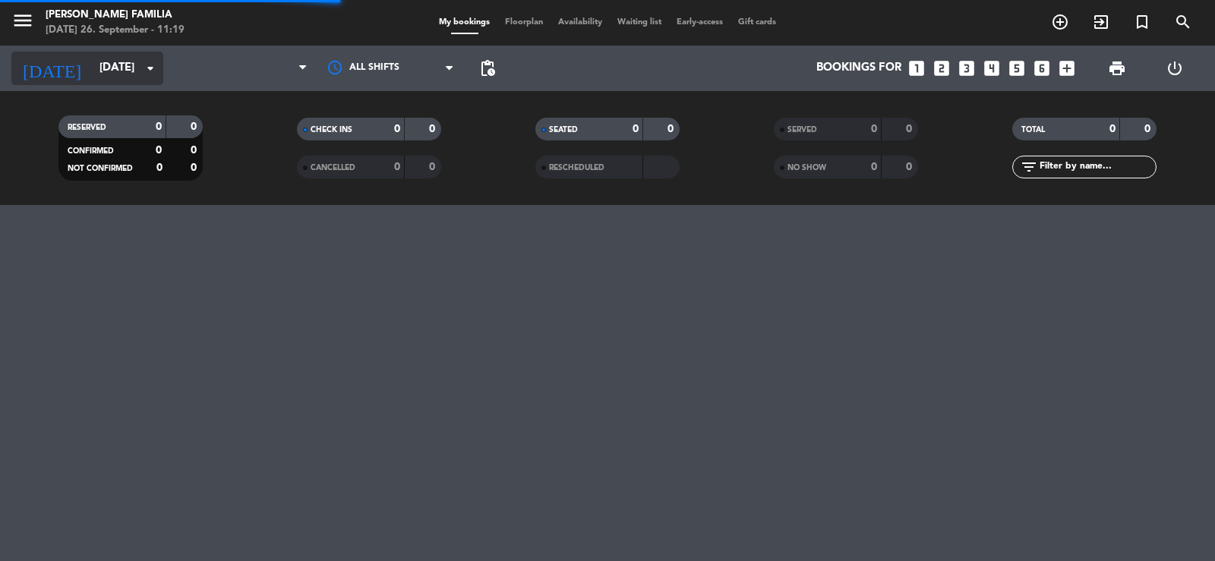
click at [97, 63] on input "[DATE]" at bounding box center [165, 68] width 147 height 29
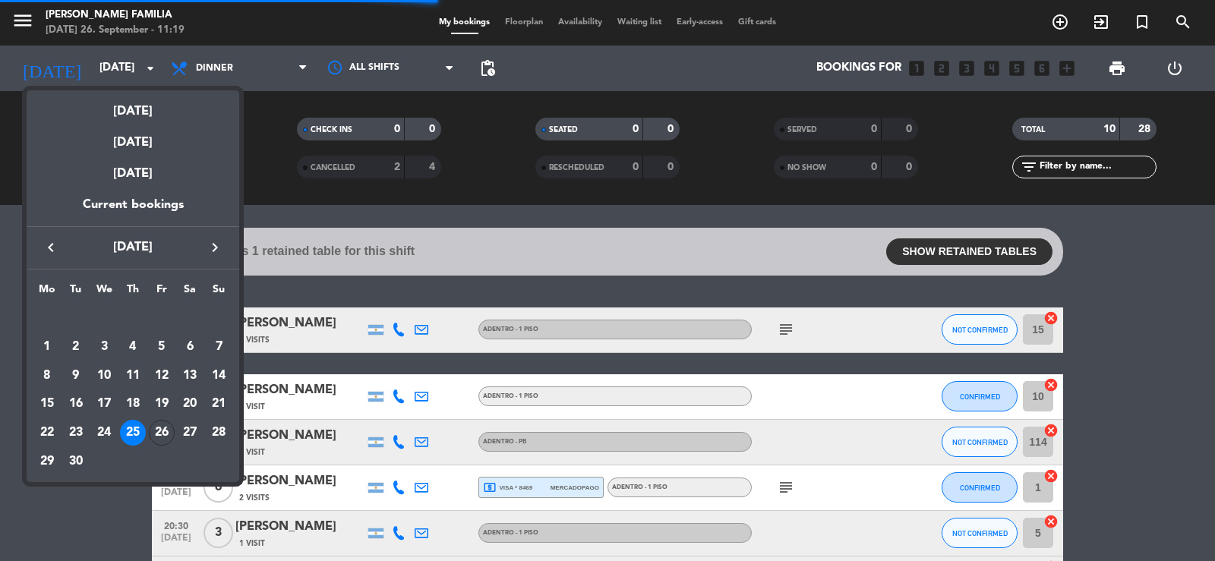
click at [146, 110] on div "[DATE]" at bounding box center [133, 105] width 213 height 31
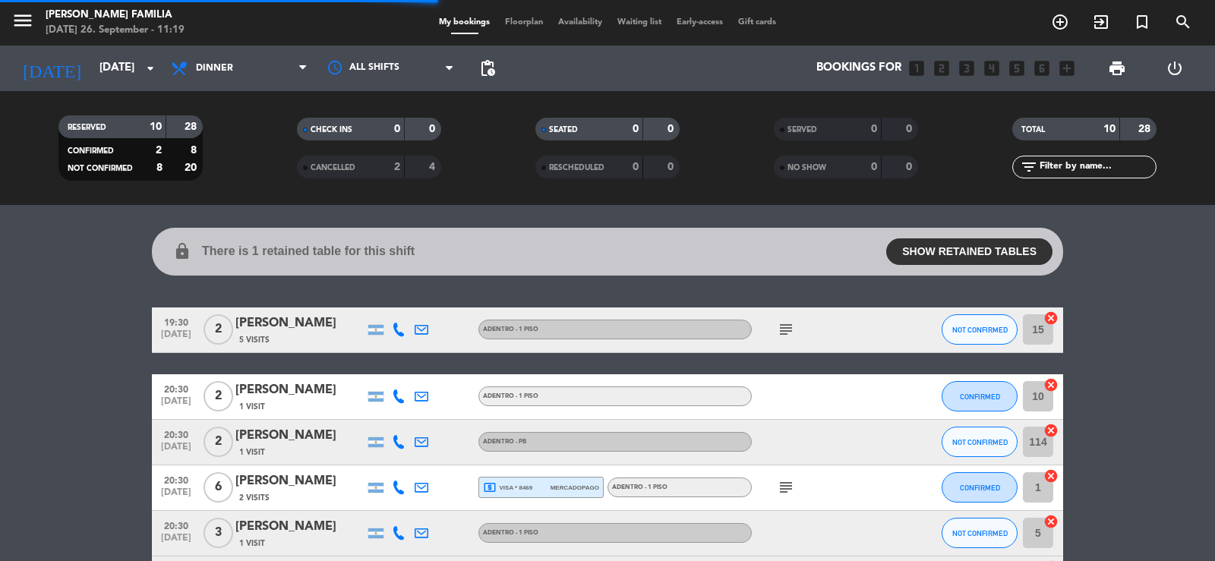
type input "[DATE]"
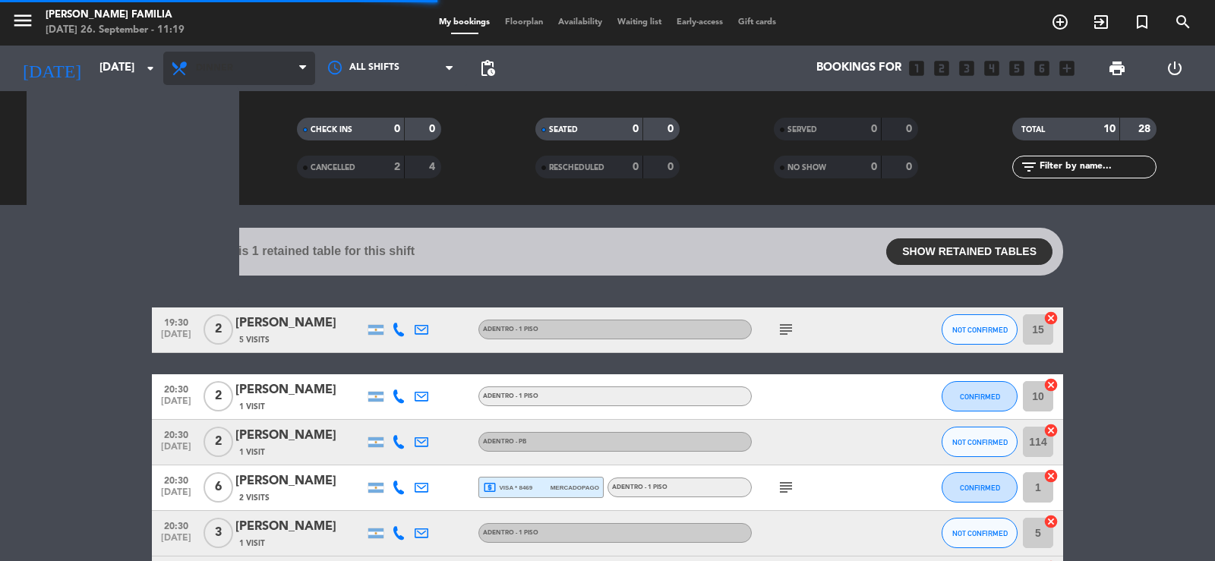
click at [237, 71] on span "Dinner" at bounding box center [239, 68] width 152 height 33
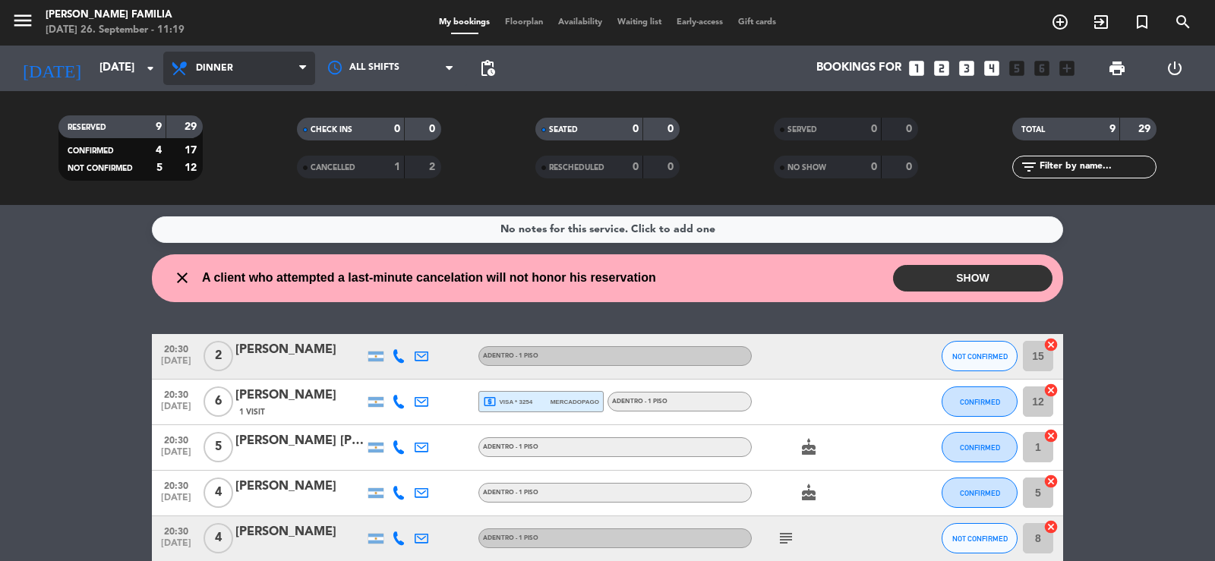
click at [234, 58] on span "Dinner" at bounding box center [239, 68] width 152 height 33
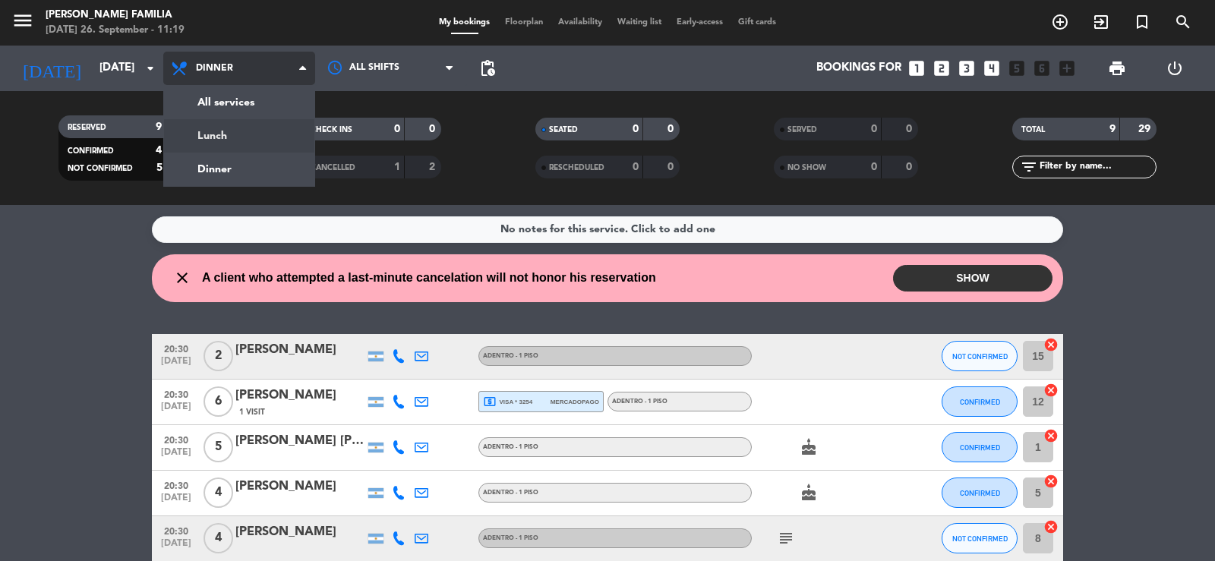
click at [238, 139] on div "menu [PERSON_NAME] FAMILIA [DATE] 26. September - 11:19 My bookings Floorplan A…" at bounding box center [607, 102] width 1215 height 205
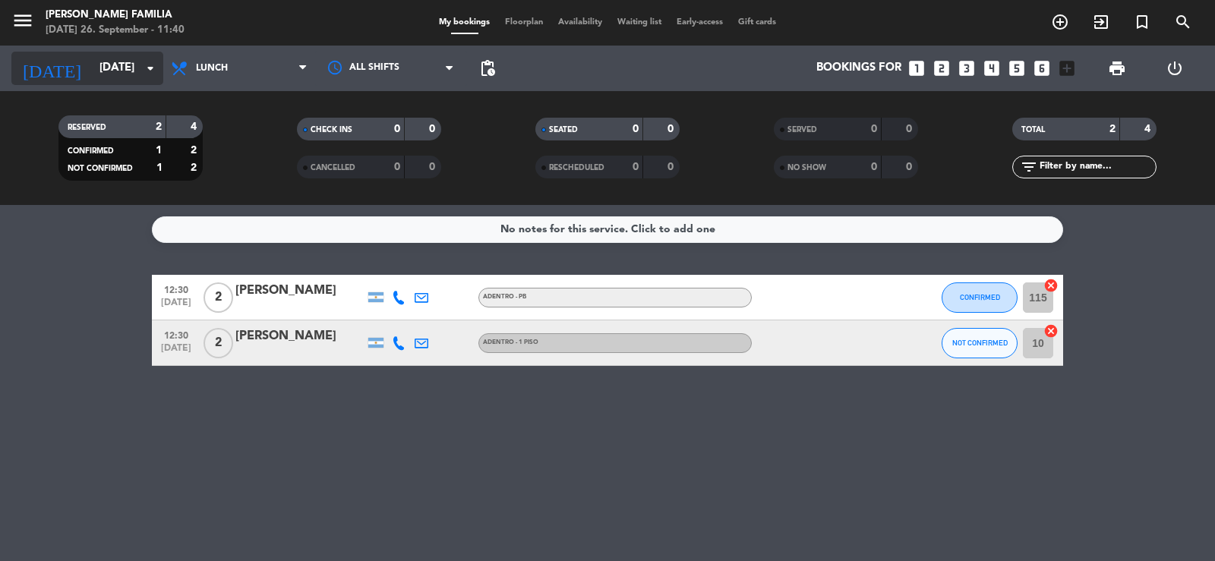
click at [96, 78] on input "[DATE]" at bounding box center [165, 68] width 147 height 29
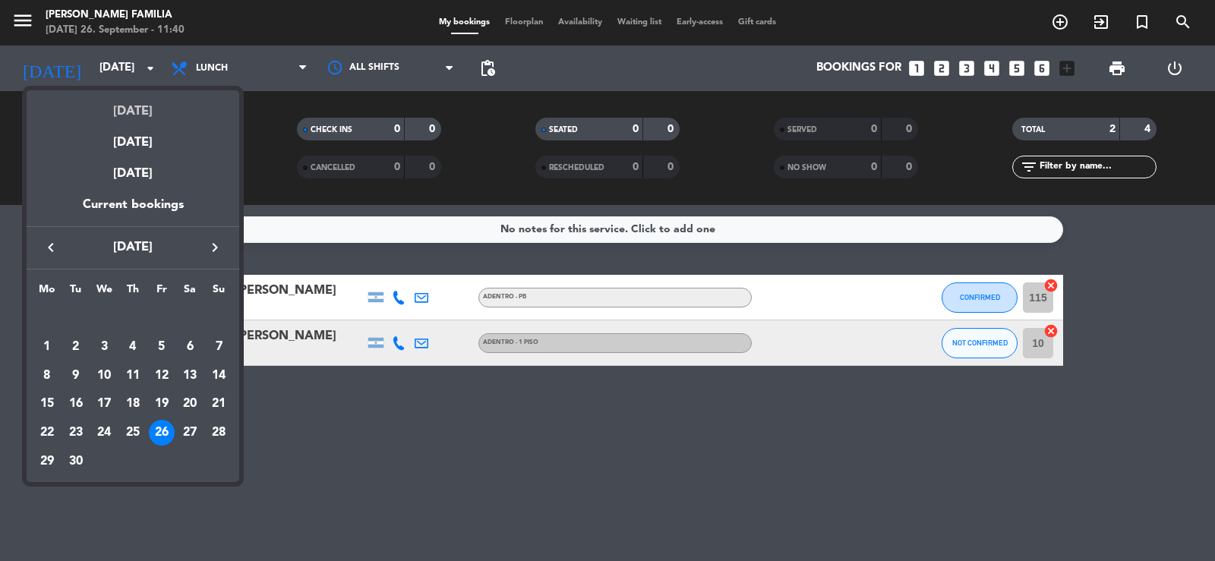
click at [144, 114] on div "[DATE]" at bounding box center [133, 105] width 213 height 31
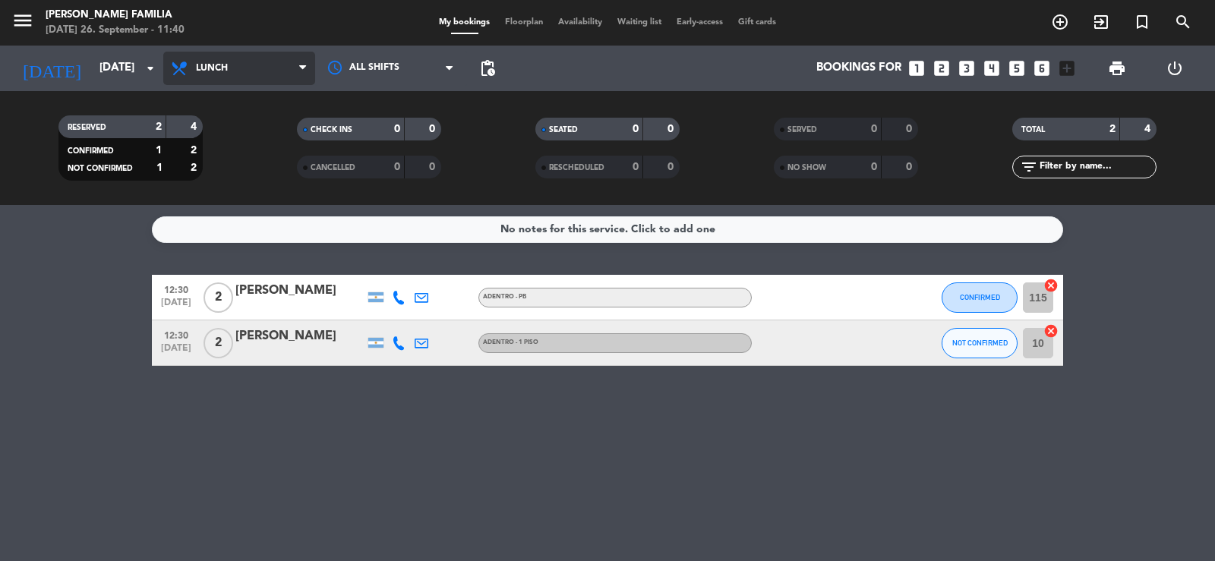
click at [213, 75] on span "Lunch" at bounding box center [239, 68] width 152 height 33
click at [229, 167] on div "menu [PERSON_NAME] FAMILIA [DATE] 26. September - 11:40 My bookings Floorplan A…" at bounding box center [607, 102] width 1215 height 205
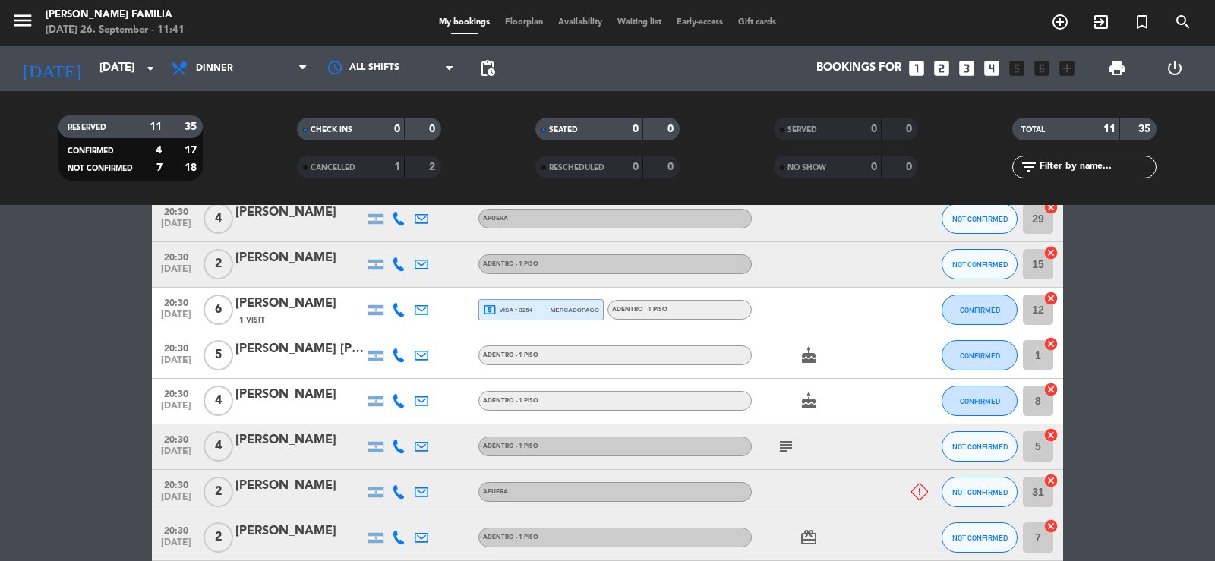
scroll to position [152, 0]
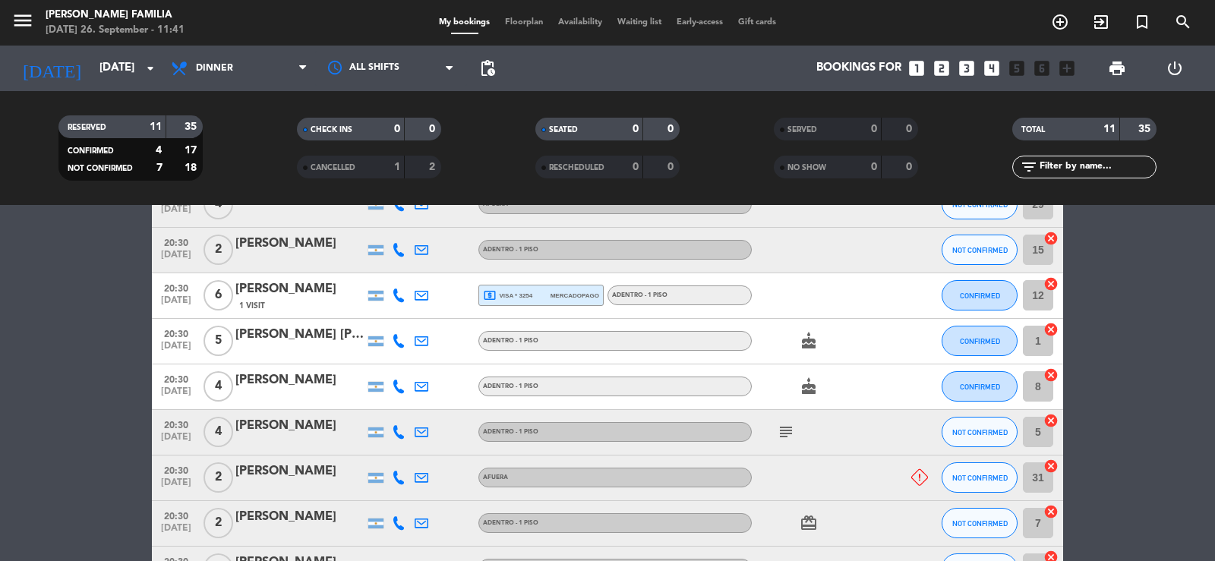
click at [305, 427] on div "[PERSON_NAME]" at bounding box center [299, 426] width 129 height 20
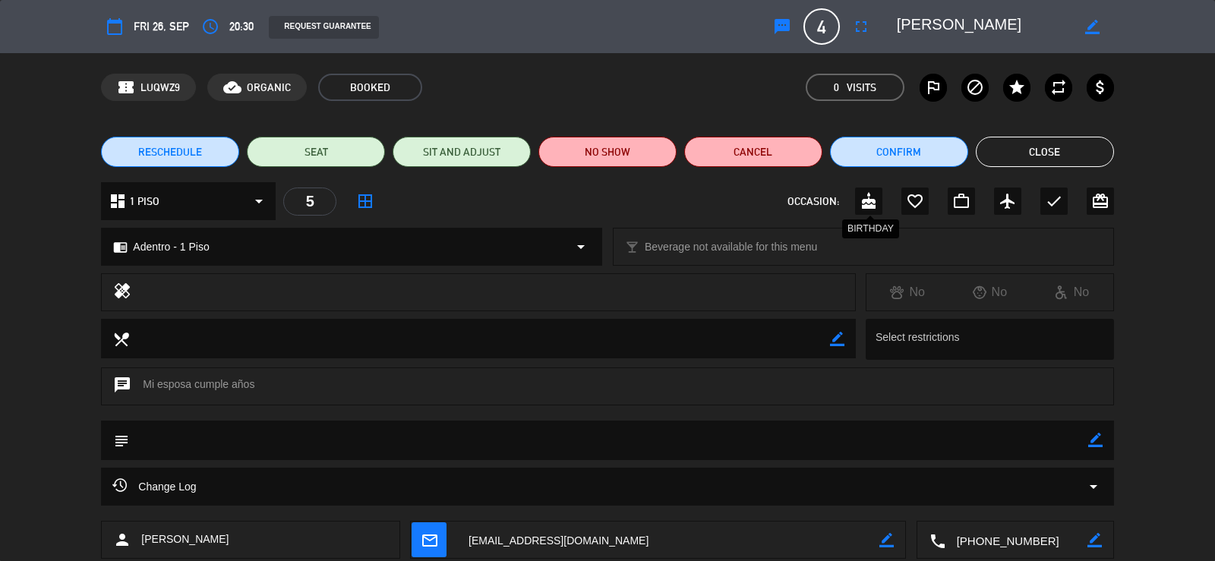
click at [869, 197] on icon "cake" at bounding box center [868, 201] width 18 height 18
click at [1057, 146] on button "Close" at bounding box center [1045, 152] width 138 height 30
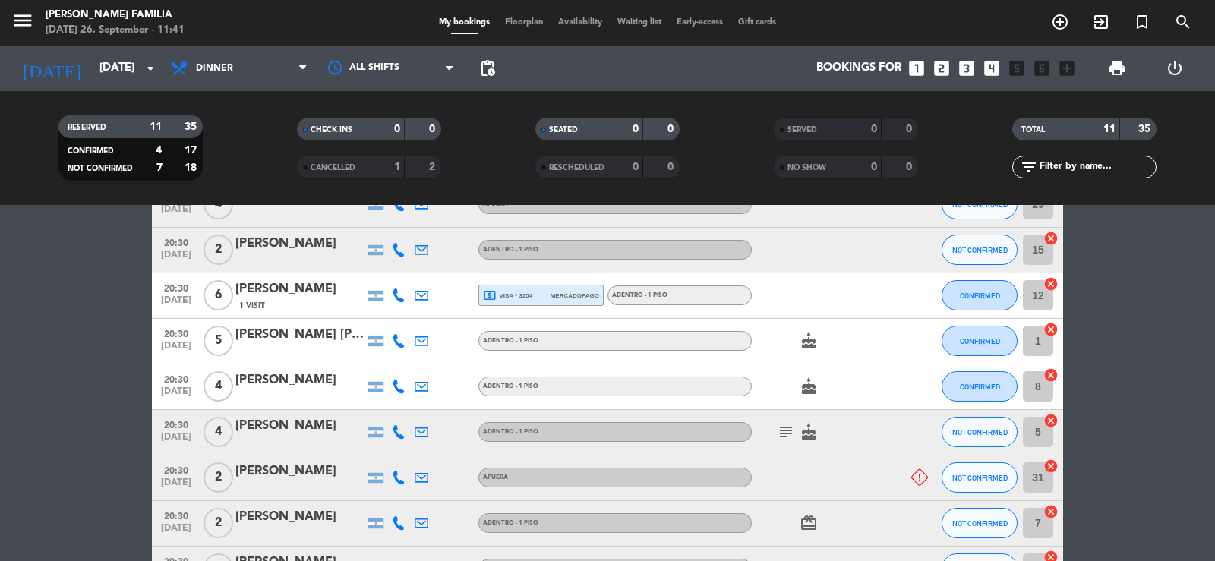
click at [784, 430] on icon "subject" at bounding box center [786, 432] width 18 height 18
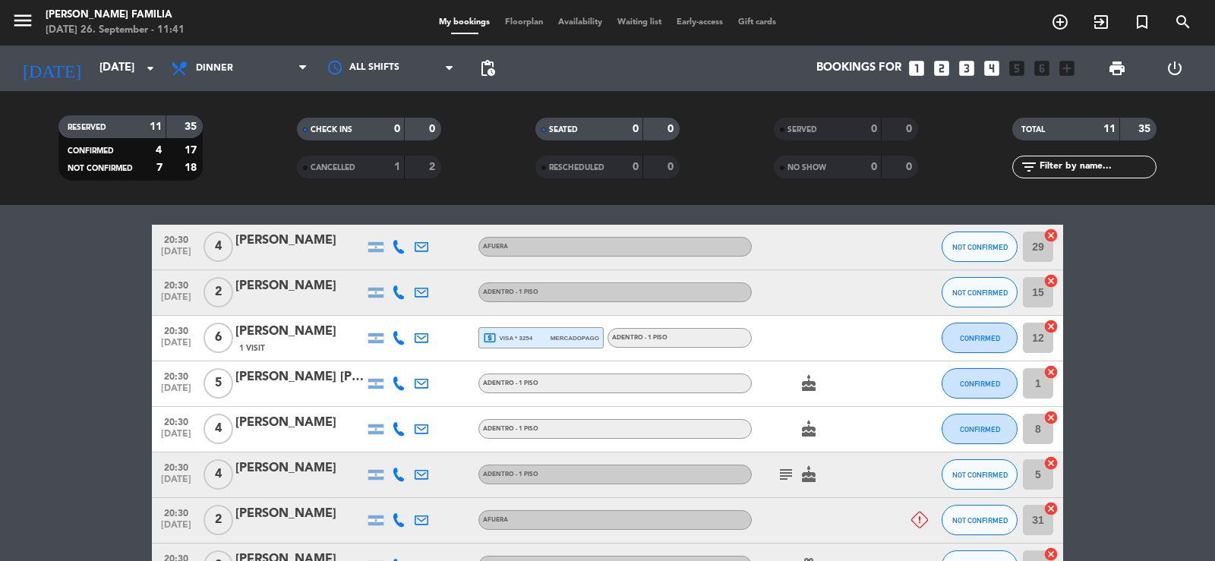
scroll to position [76, 0]
